Goal: Transaction & Acquisition: Purchase product/service

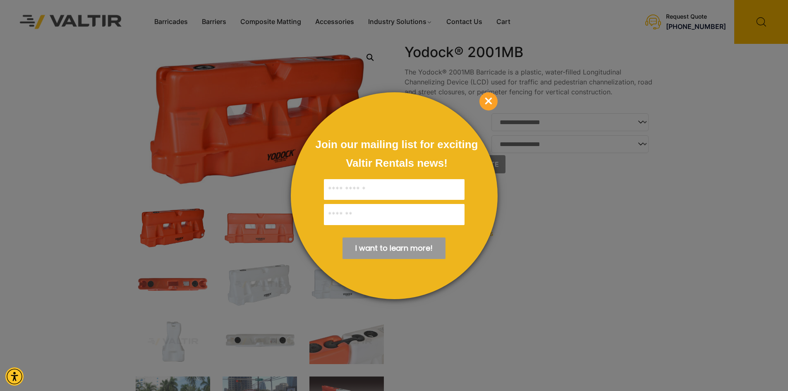
click at [491, 100] on span "×" at bounding box center [489, 101] width 18 height 18
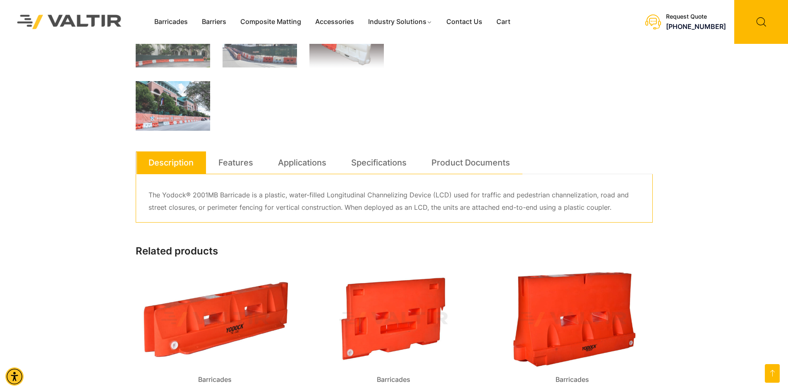
scroll to position [372, 0]
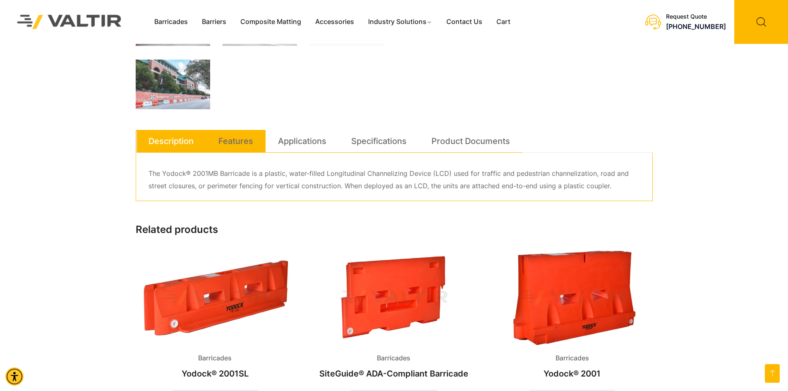
click at [252, 141] on link "Features" at bounding box center [235, 141] width 35 height 22
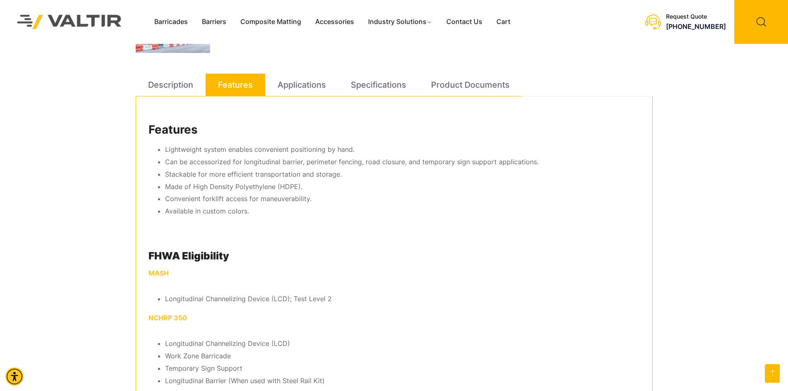
scroll to position [414, 0]
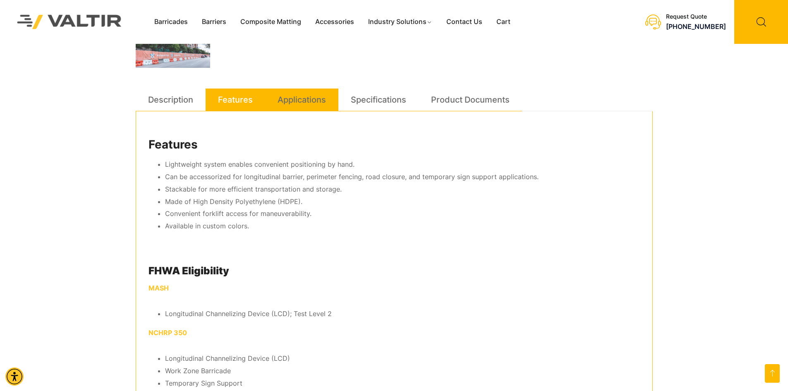
click at [315, 101] on link "Applications" at bounding box center [302, 100] width 48 height 22
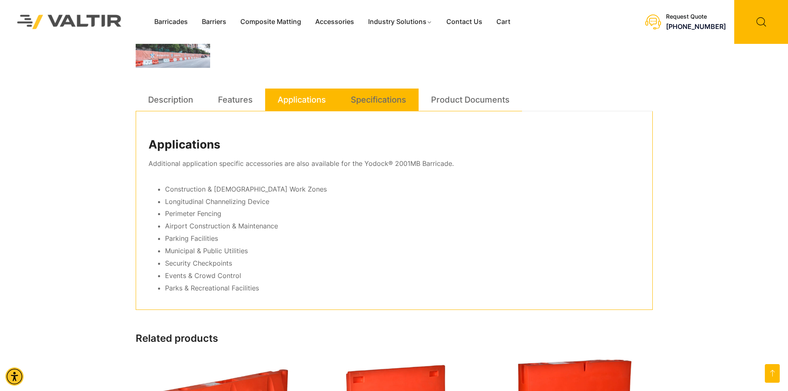
click at [383, 103] on link "Specifications" at bounding box center [378, 100] width 55 height 22
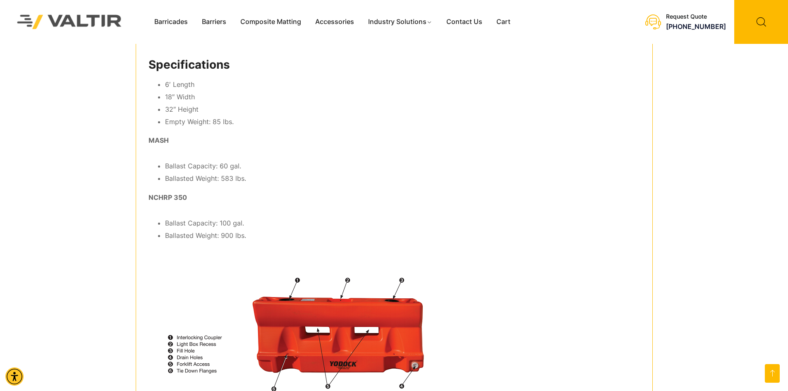
scroll to position [415, 0]
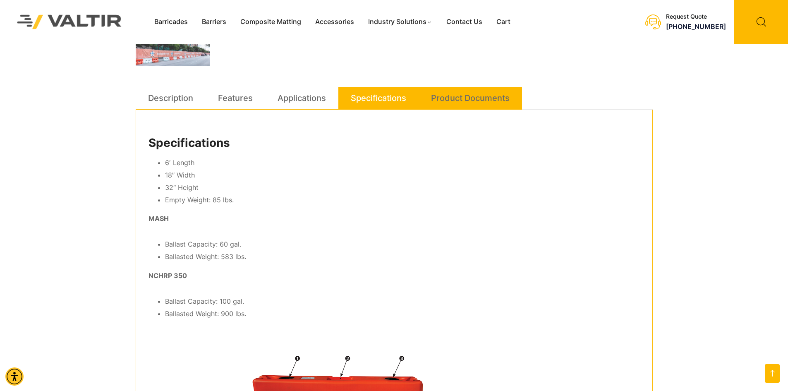
click at [464, 102] on link "Product Documents" at bounding box center [470, 98] width 79 height 22
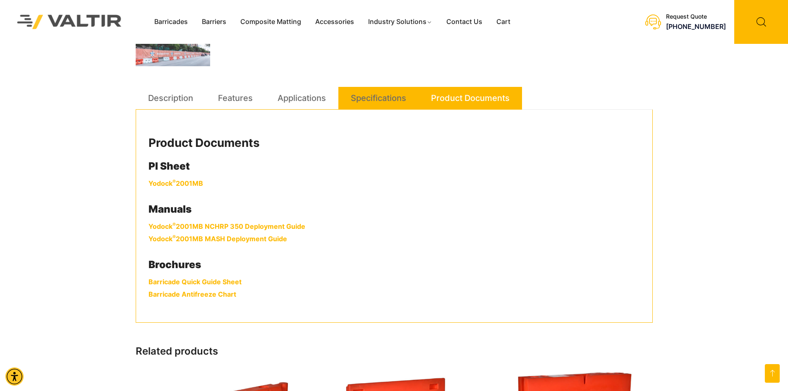
click at [378, 104] on link "Specifications" at bounding box center [378, 98] width 55 height 22
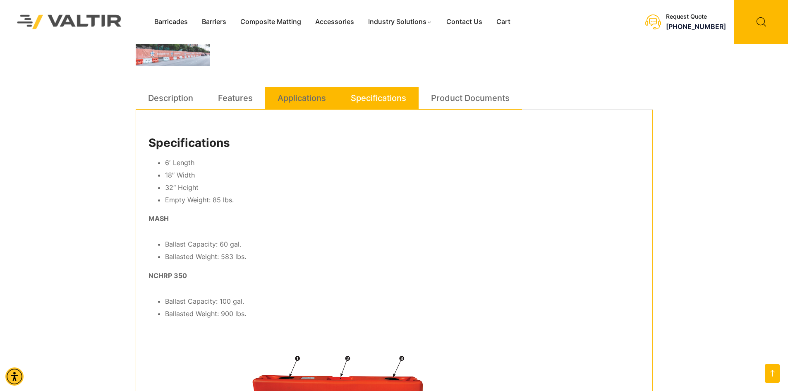
click at [296, 101] on link "Applications" at bounding box center [302, 98] width 48 height 22
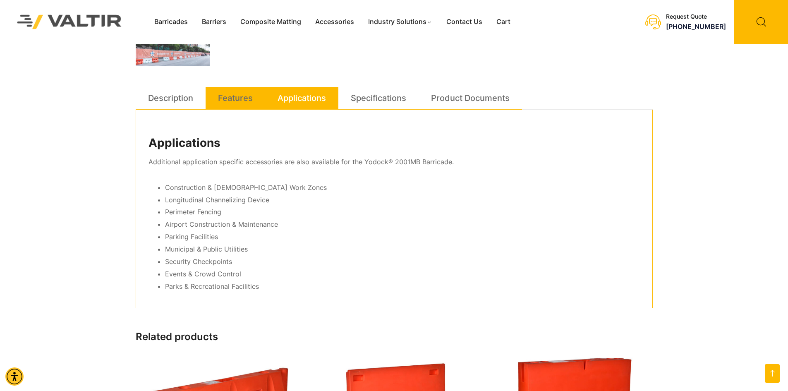
click at [237, 95] on link "Features" at bounding box center [235, 98] width 35 height 22
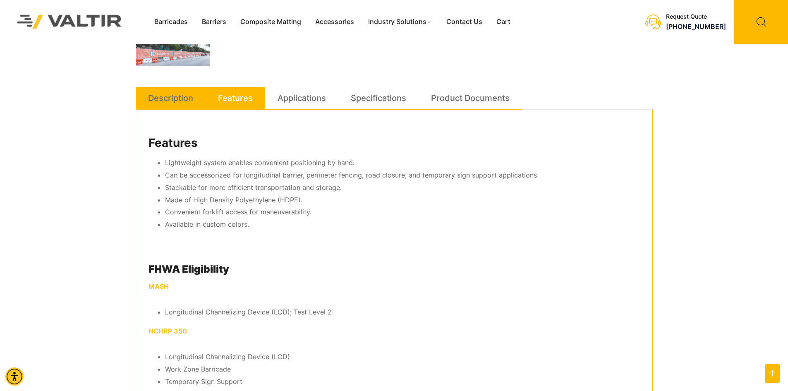
click at [171, 97] on link "Description" at bounding box center [170, 98] width 45 height 22
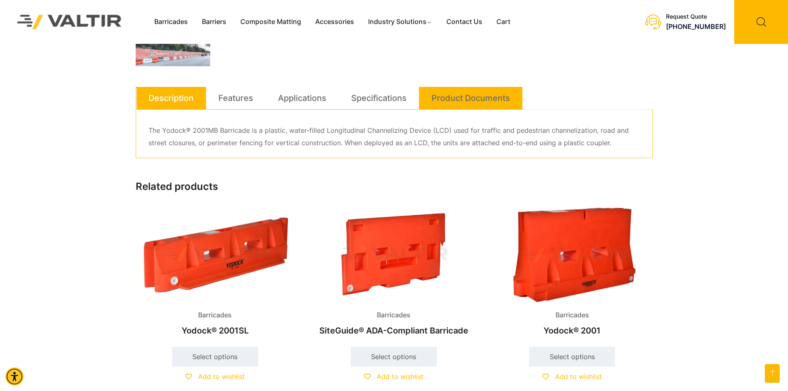
click at [443, 101] on link "Product Documents" at bounding box center [471, 98] width 79 height 22
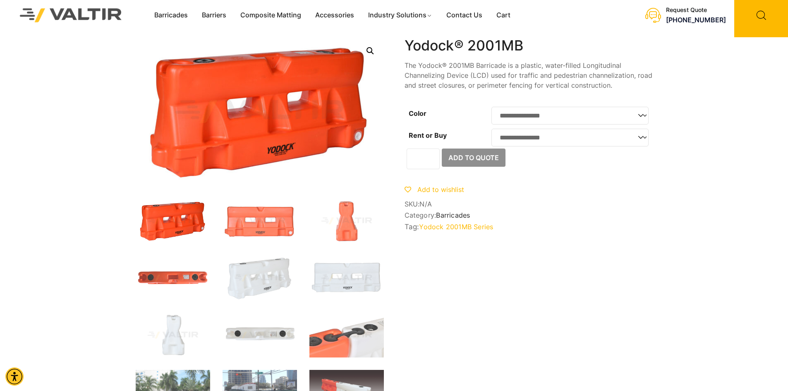
scroll to position [0, 0]
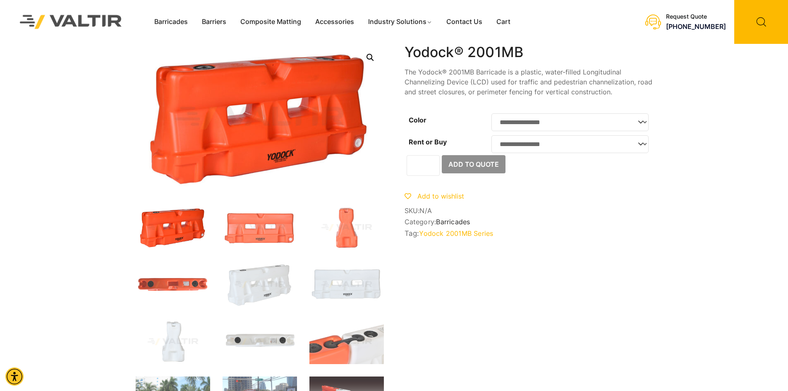
click at [559, 121] on select "**********" at bounding box center [569, 122] width 157 height 18
click at [553, 141] on select "**********" at bounding box center [569, 144] width 157 height 18
